Goal: Information Seeking & Learning: Understand process/instructions

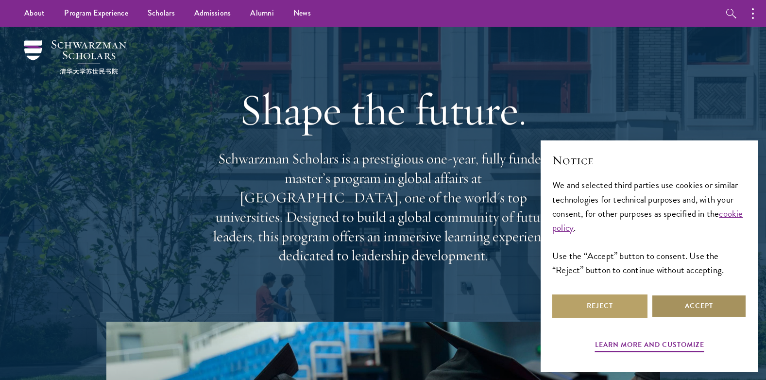
click at [696, 302] on button "Accept" at bounding box center [699, 306] width 95 height 23
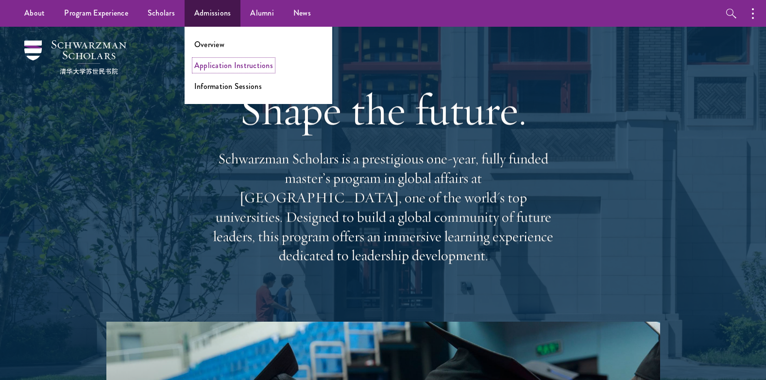
click at [215, 66] on link "Application Instructions" at bounding box center [233, 65] width 79 height 11
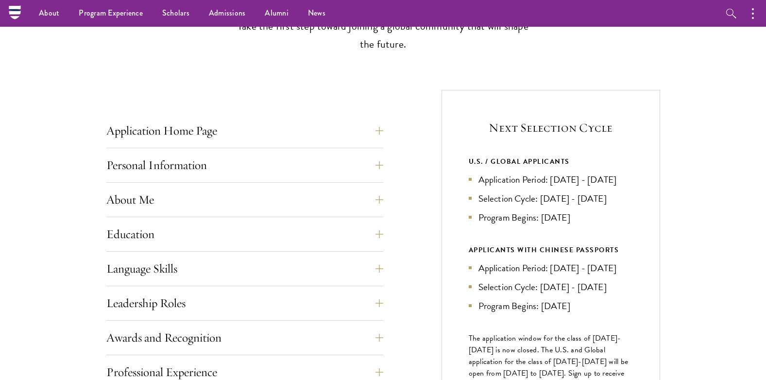
scroll to position [243, 0]
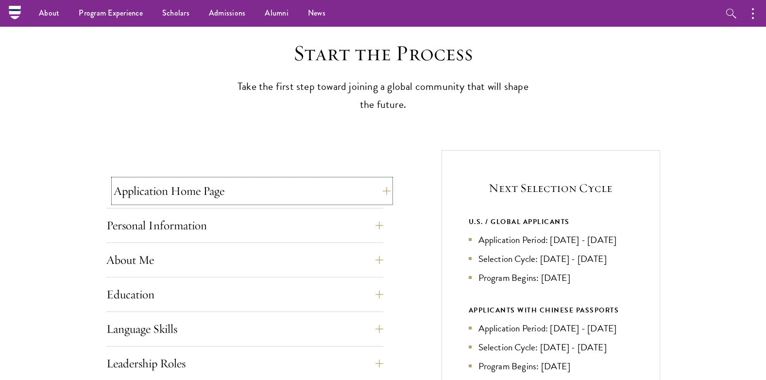
click at [373, 191] on button "Application Home Page" at bounding box center [252, 190] width 277 height 23
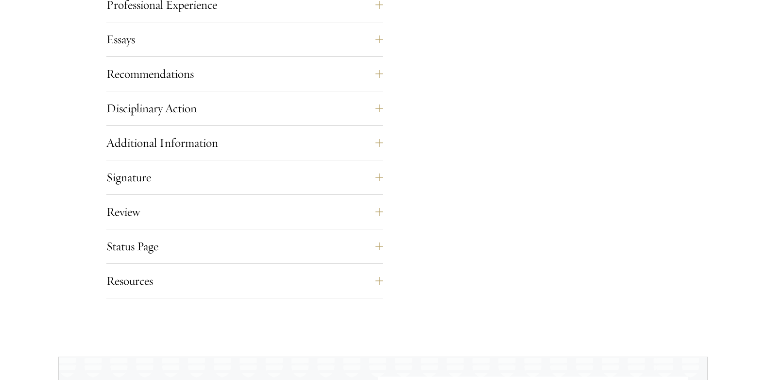
scroll to position [1118, 0]
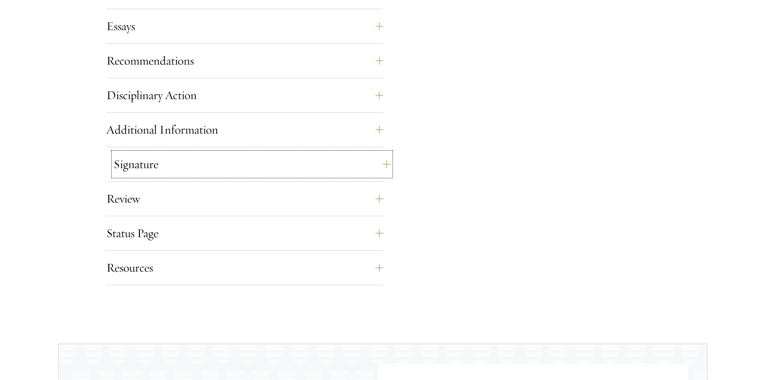
click at [368, 163] on button "Signature" at bounding box center [252, 164] width 277 height 23
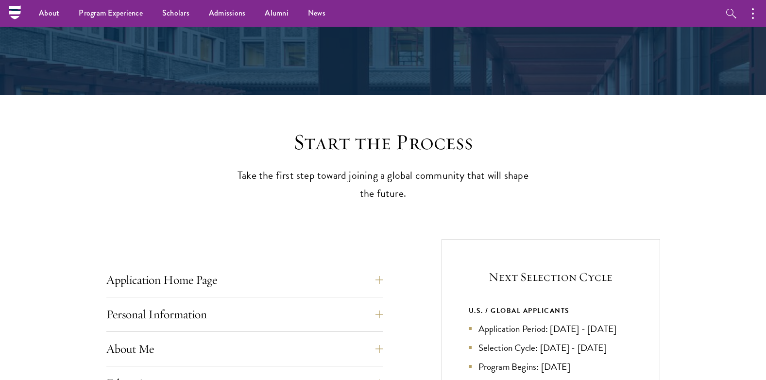
scroll to position [149, 0]
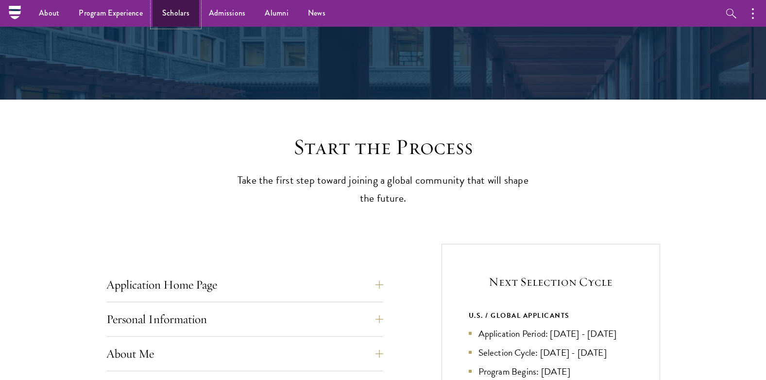
click at [181, 16] on link "Scholars" at bounding box center [176, 13] width 47 height 27
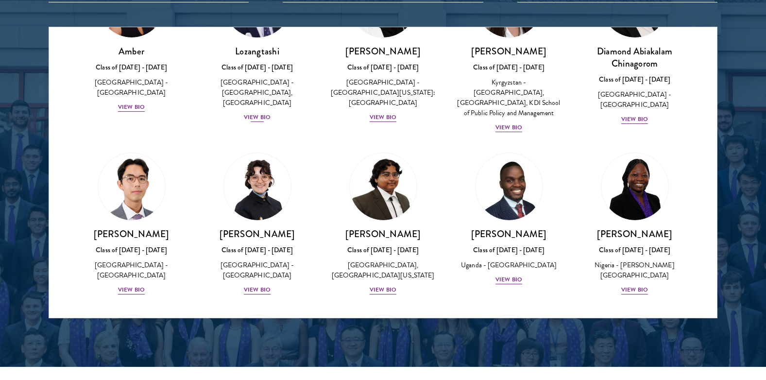
scroll to position [97, 0]
click at [500, 284] on div "View Bio" at bounding box center [509, 279] width 27 height 9
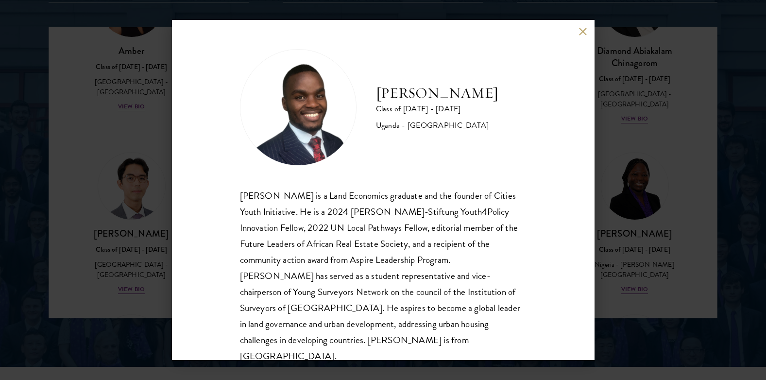
scroll to position [17, 0]
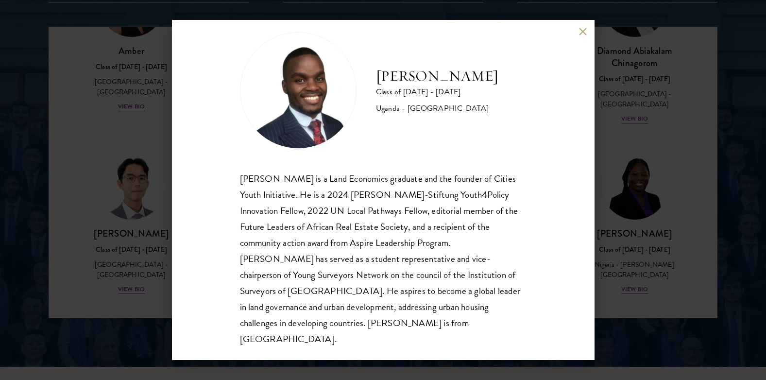
click at [581, 32] on button at bounding box center [583, 31] width 8 height 8
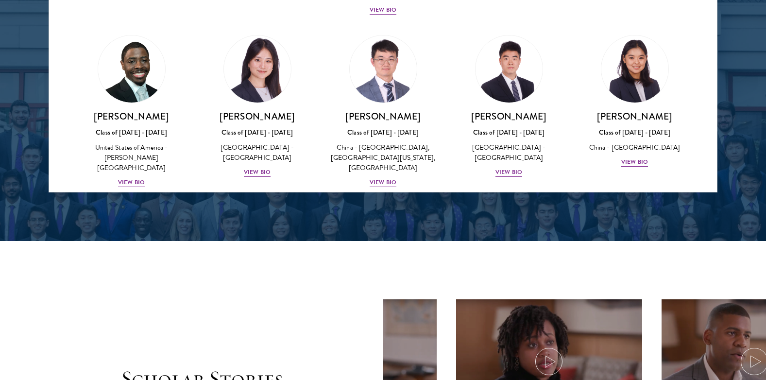
scroll to position [1555, 0]
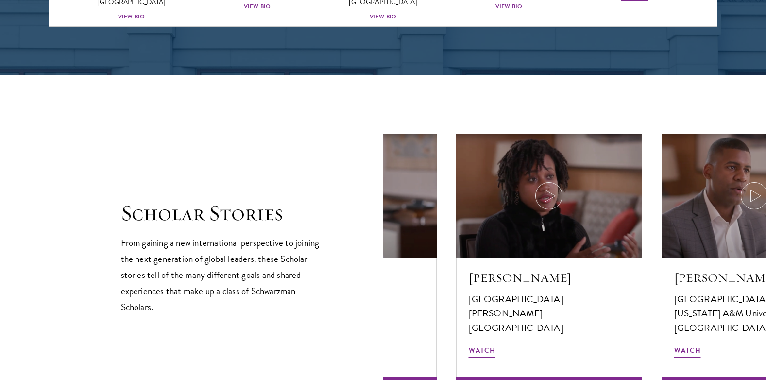
click at [293, 168] on div "Scholar Stories From gaining a new international perspective to joining the nex…" at bounding box center [383, 257] width 525 height 247
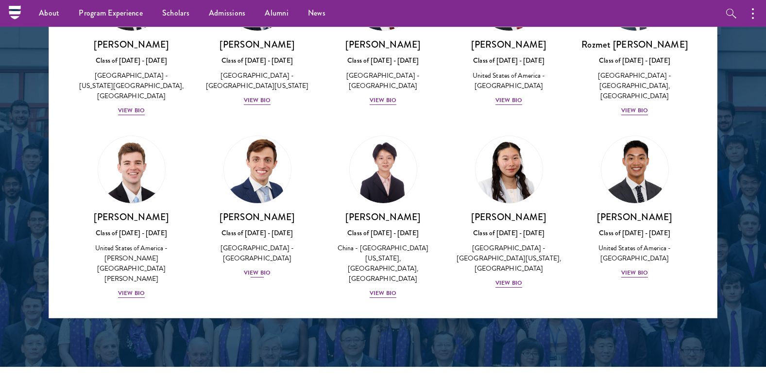
scroll to position [4156, 0]
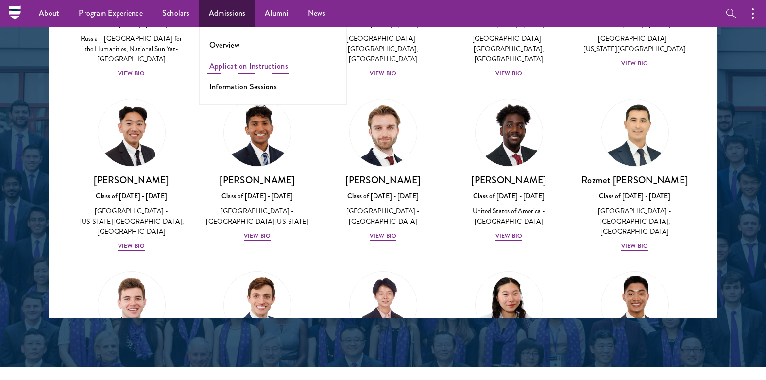
click at [243, 68] on link "Application Instructions" at bounding box center [248, 65] width 79 height 11
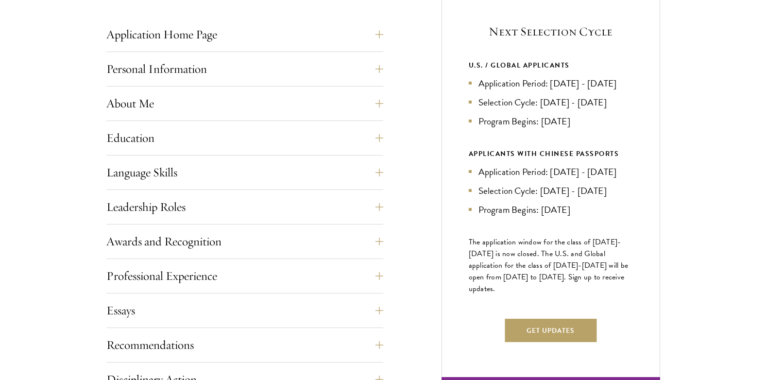
scroll to position [437, 0]
